Goal: Find specific page/section: Find specific page/section

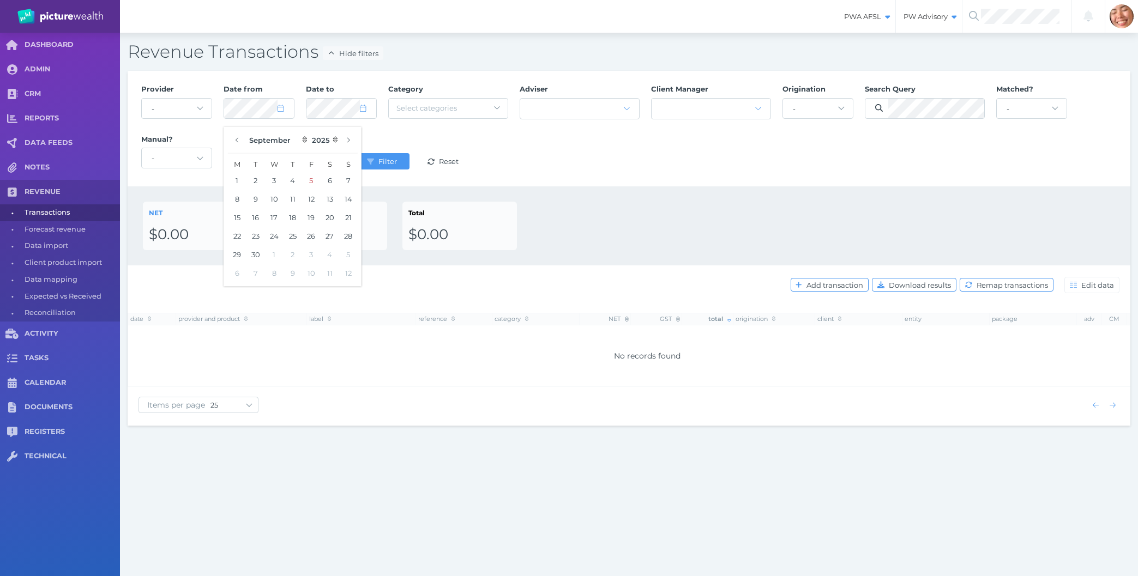
select select "25"
select select "8"
select select "2025"
select select "7"
select select "2025"
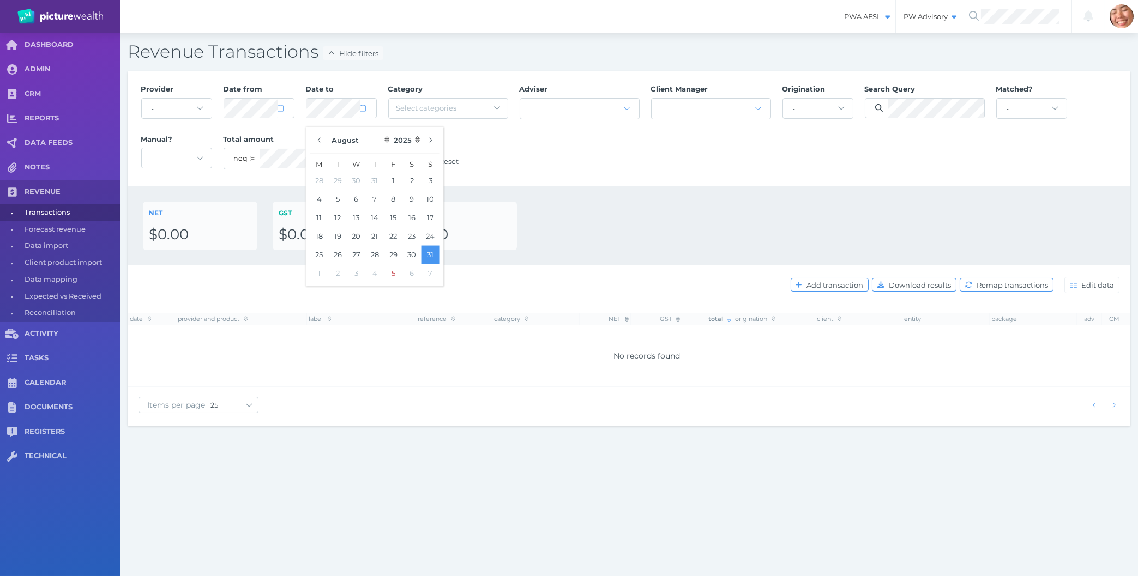
click at [538, 545] on div "PWA AFSL Switch to license: PWA AFSL NEO AFSL (inactive) PW Advisory Switch to …" at bounding box center [569, 288] width 1138 height 576
click at [626, 152] on div "Provider - Acuity Fee Revenue Acuity Trustee Advocate Private Wealth Pty Ltd AI…" at bounding box center [628, 129] width 987 height 100
click at [386, 160] on span "Filter" at bounding box center [389, 161] width 26 height 9
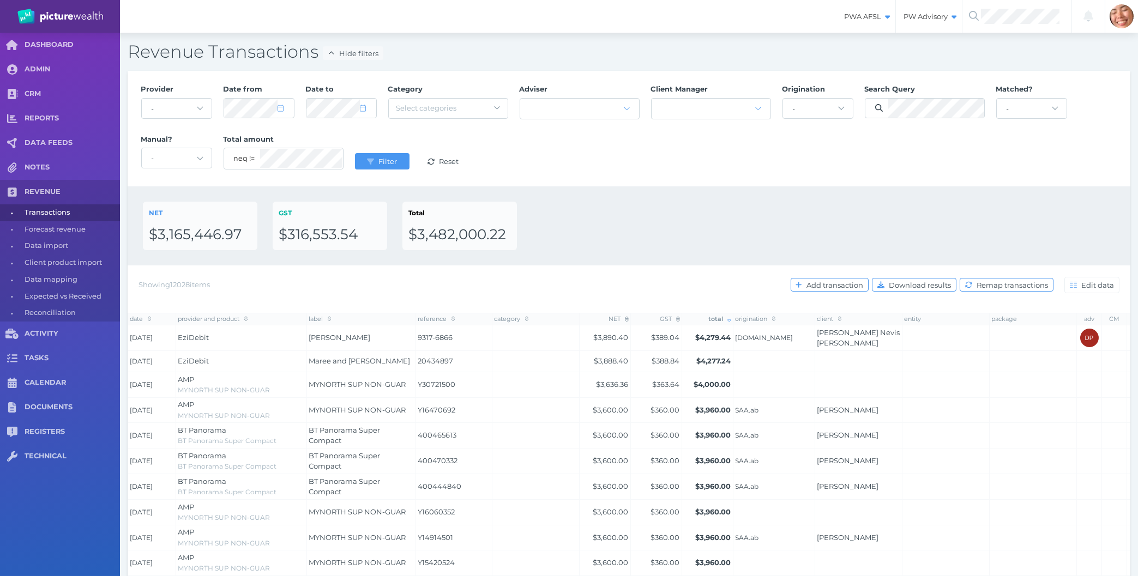
click at [983, 214] on div "NET $3,165,446.97 GST $316,553.54 Total $3,482,000.22" at bounding box center [629, 226] width 972 height 49
click at [692, 182] on div "Provider - Acuity Fee Revenue Acuity Trustee Advocate Private Wealth Pty Ltd AI…" at bounding box center [629, 129] width 1003 height 116
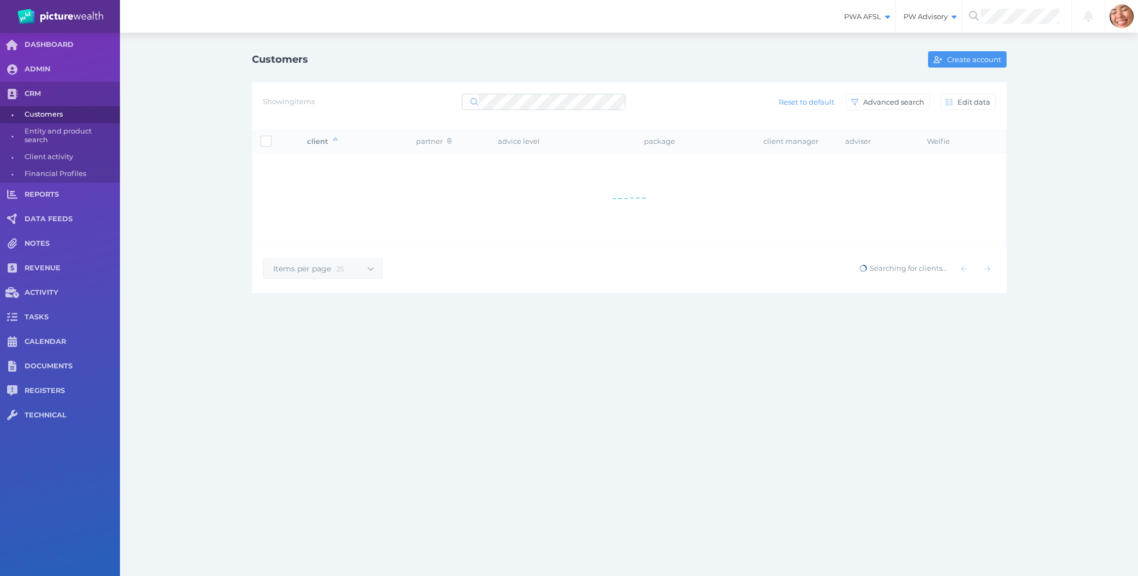
select select "25"
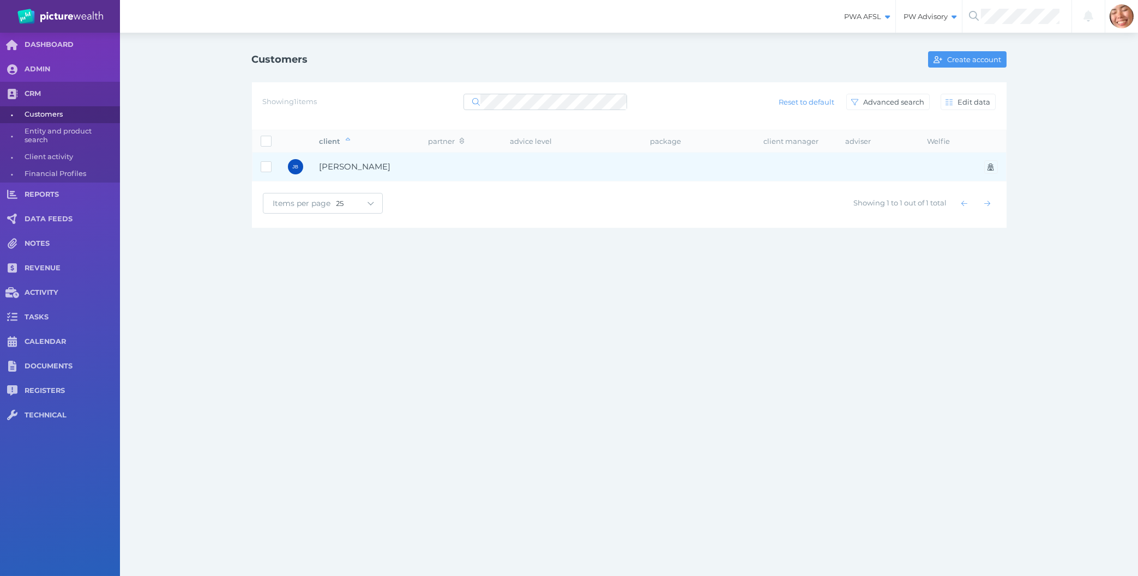
click at [584, 176] on td at bounding box center [572, 167] width 140 height 29
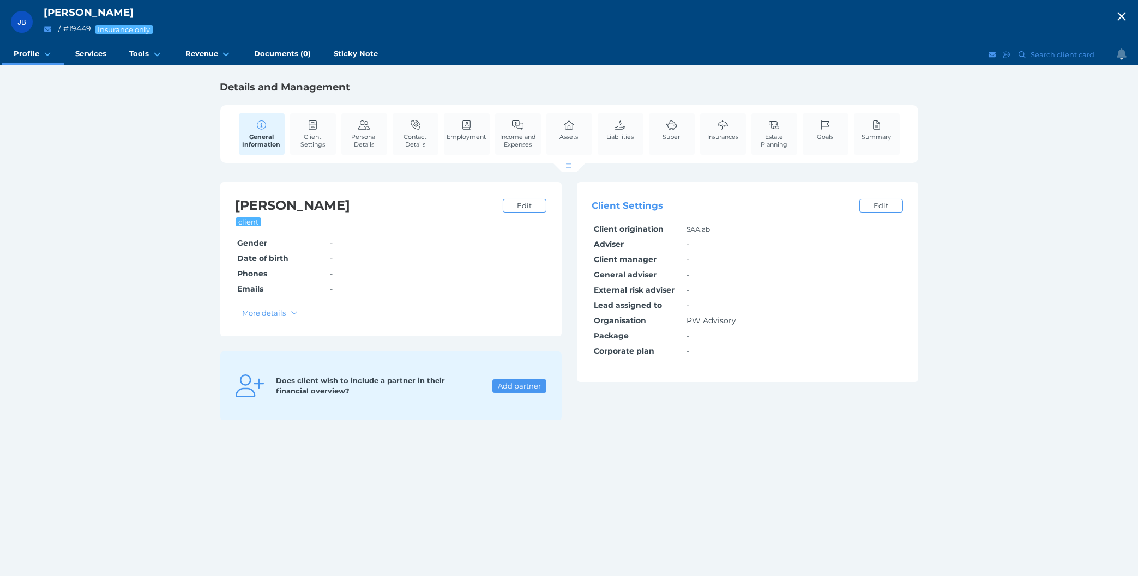
click at [146, 318] on div "JB James Brennan / # 19449 Insurance only Open menu Close menu Profile General …" at bounding box center [569, 288] width 1138 height 576
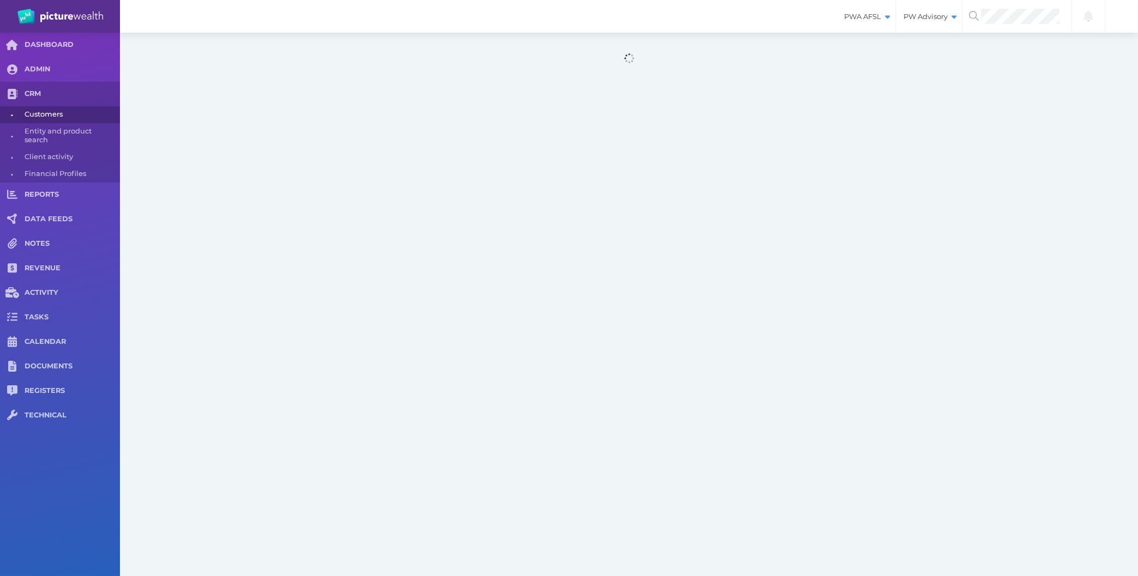
select select "25"
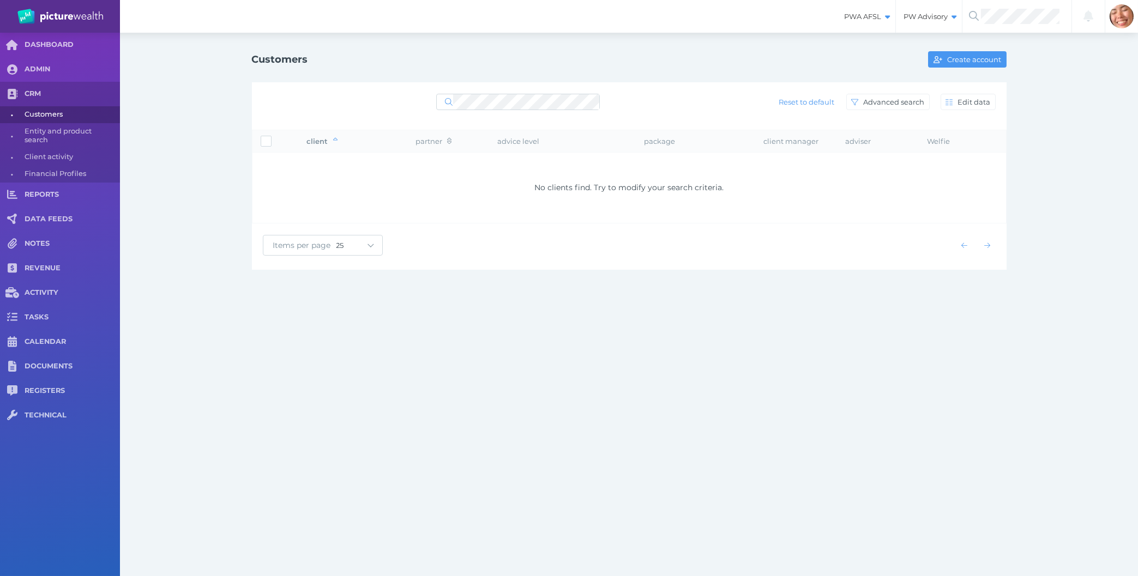
drag, startPoint x: 557, startPoint y: 94, endPoint x: 349, endPoint y: 125, distance: 210.6
click at [340, 104] on div "Reset to default Advanced search Edit data" at bounding box center [629, 102] width 733 height 23
click at [620, 397] on div "PWA AFSL Switch to license: PWA AFSL NEO AFSL (inactive) PW Advisory Switch to …" at bounding box center [569, 288] width 1138 height 576
